Goal: Find specific page/section

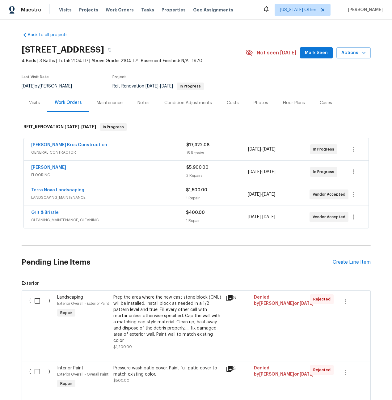
click at [172, 218] on span "CLEANING_MAINTENANCE, CLEANING" at bounding box center [108, 220] width 155 height 6
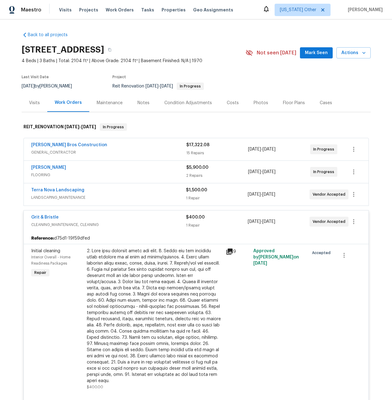
click at [163, 194] on div "Terra Nova Landscaping" at bounding box center [108, 190] width 155 height 7
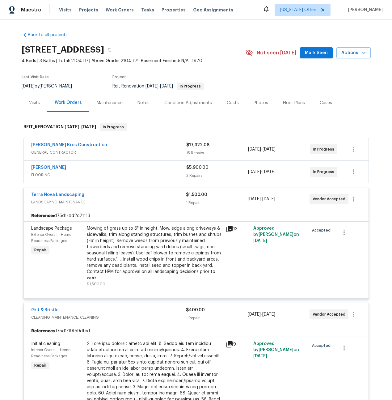
click at [162, 177] on span "FLOORING" at bounding box center [108, 175] width 155 height 6
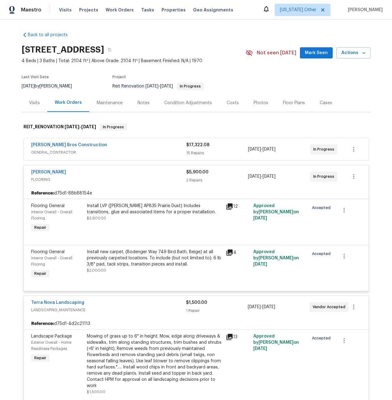
click at [158, 150] on span "GENERAL_CONTRACTOR" at bounding box center [108, 152] width 155 height 6
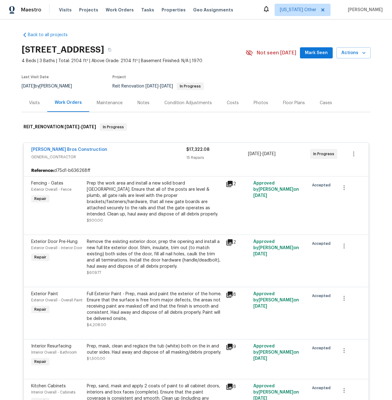
click at [39, 99] on div "Visits" at bounding box center [35, 103] width 26 height 18
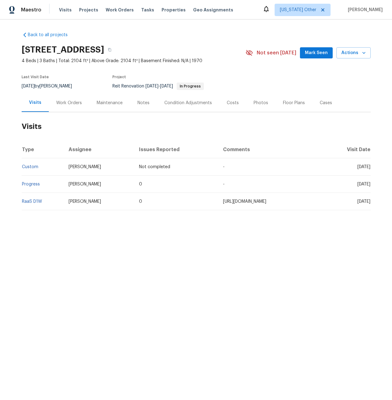
click at [71, 105] on div "Work Orders" at bounding box center [69, 103] width 26 height 6
